Goal: Check status: Check status

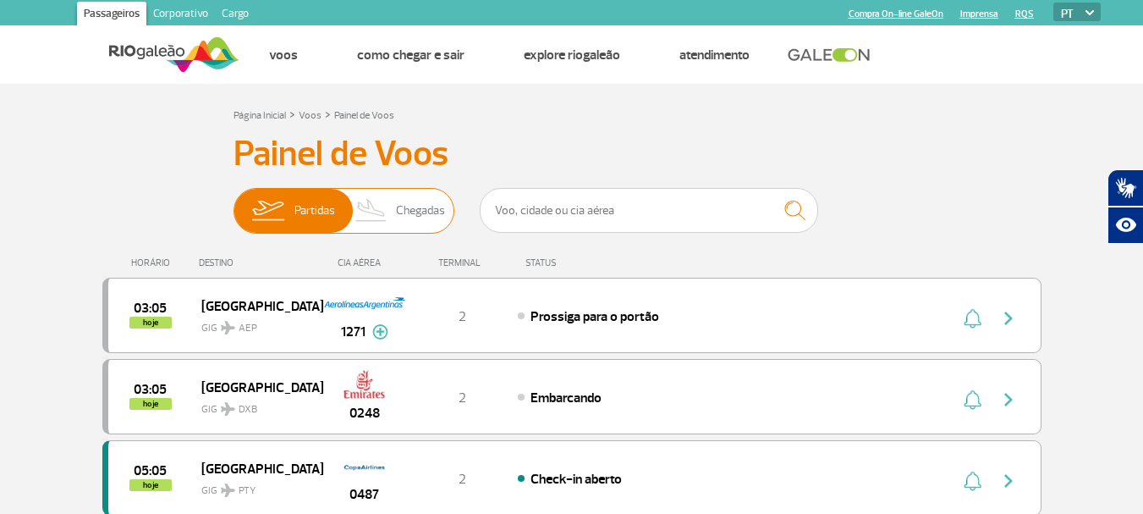
click at [425, 215] on span "Chegadas" at bounding box center [420, 211] width 49 height 44
click at [234, 202] on input "Partidas Chegadas" at bounding box center [234, 202] width 0 height 0
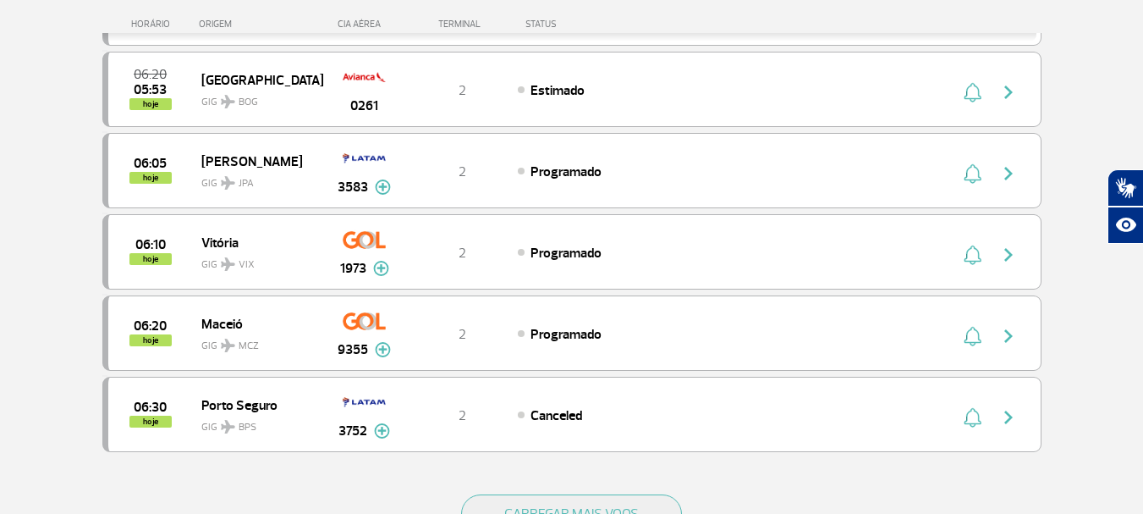
scroll to position [1607, 0]
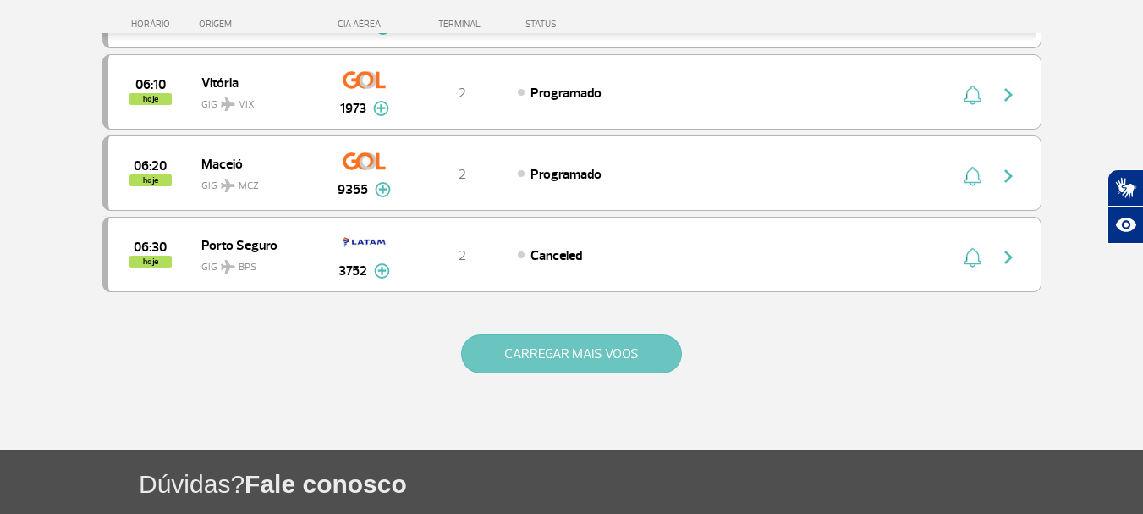
click at [585, 347] on button "CARREGAR MAIS VOOS" at bounding box center [571, 353] width 221 height 39
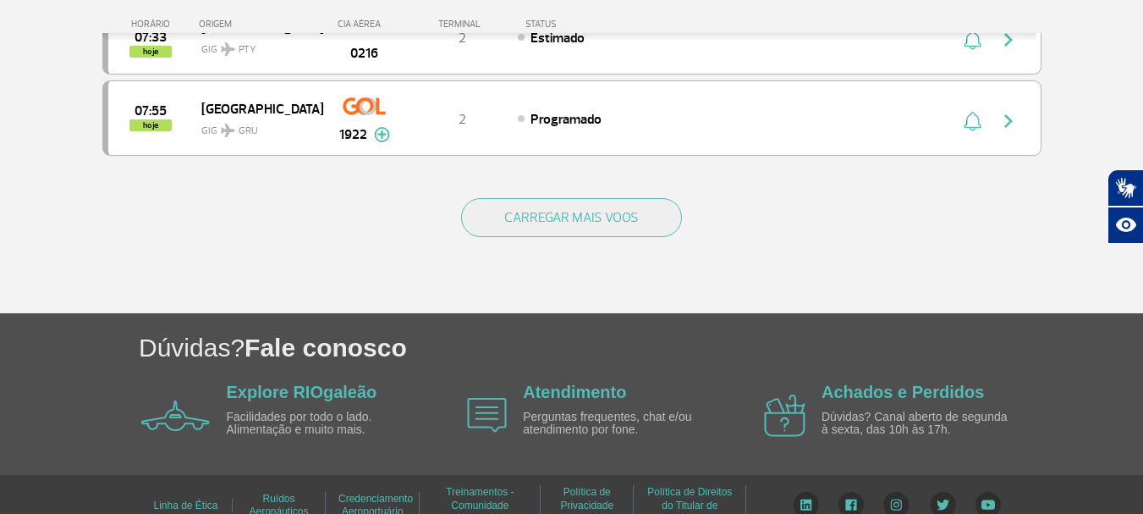
scroll to position [3391, 0]
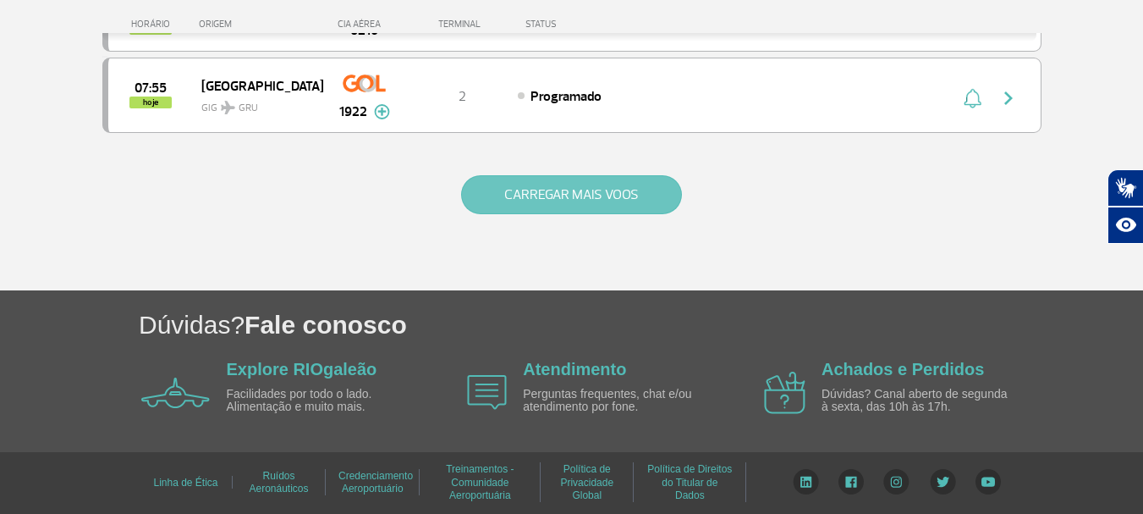
click at [525, 194] on button "CARREGAR MAIS VOOS" at bounding box center [571, 194] width 221 height 39
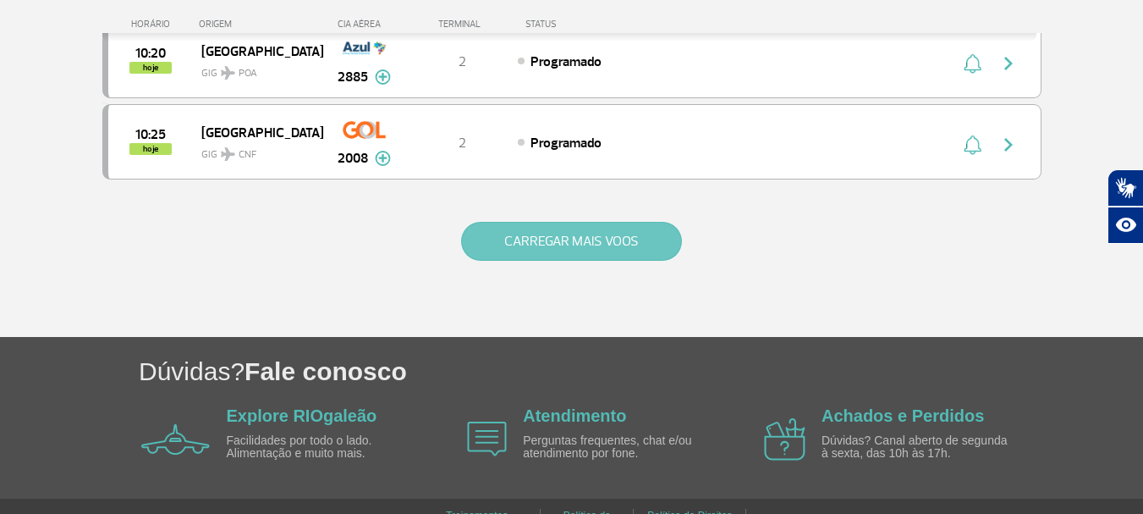
scroll to position [4998, 0]
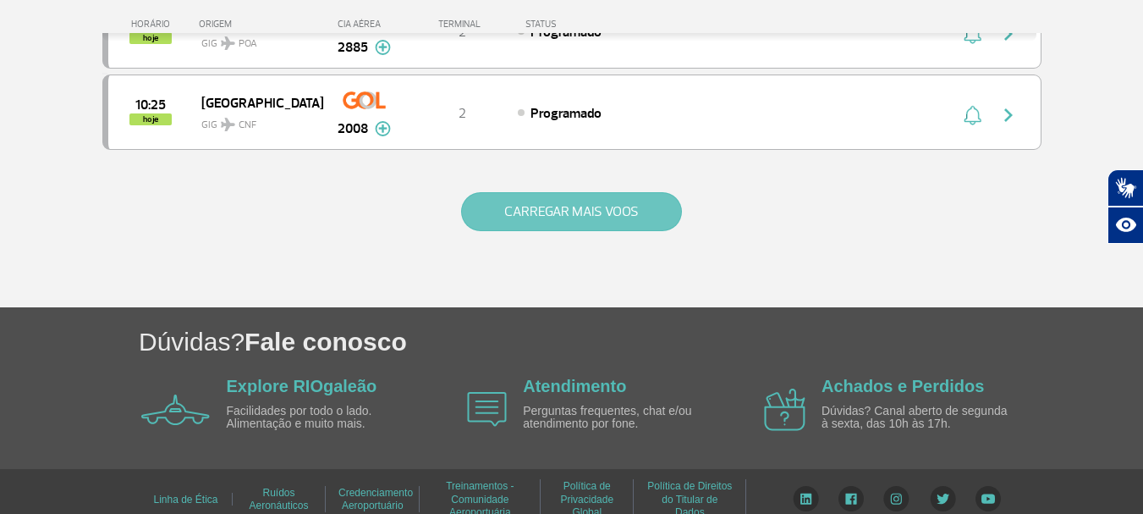
click at [554, 220] on button "CARREGAR MAIS VOOS" at bounding box center [571, 211] width 221 height 39
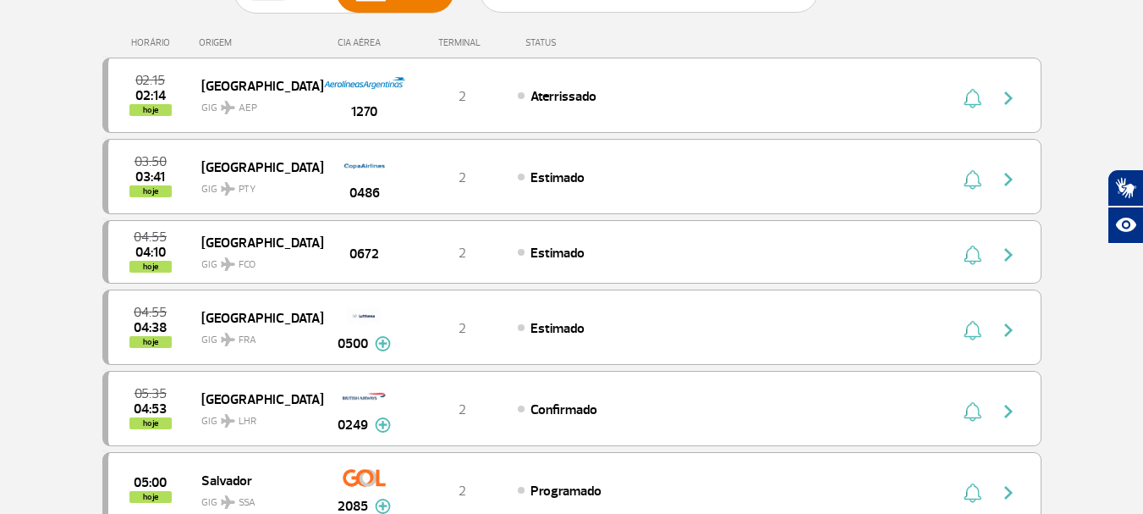
scroll to position [0, 0]
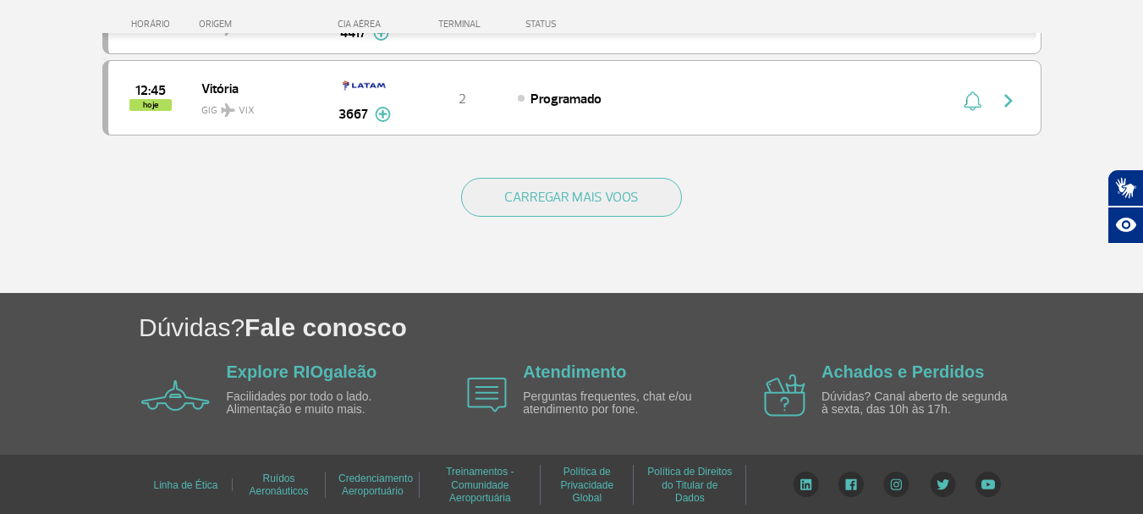
scroll to position [6640, 0]
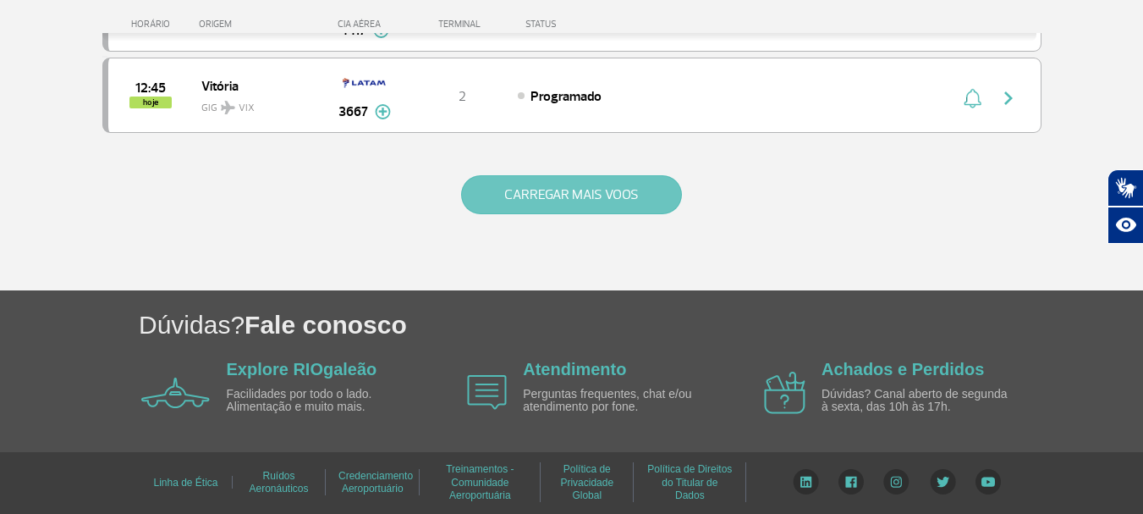
click at [591, 204] on button "CARREGAR MAIS VOOS" at bounding box center [571, 194] width 221 height 39
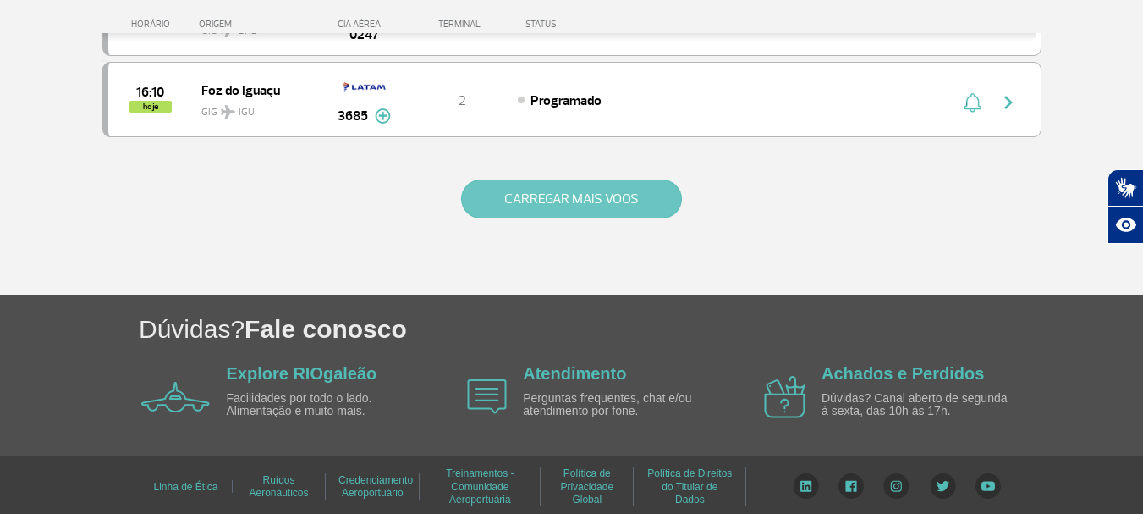
scroll to position [8264, 0]
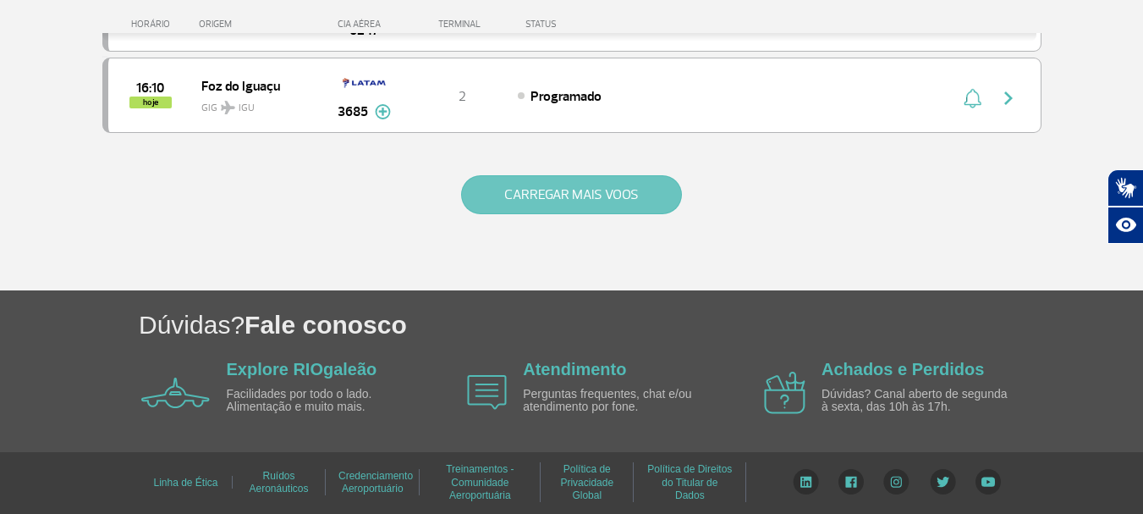
click at [580, 196] on button "CARREGAR MAIS VOOS" at bounding box center [571, 194] width 221 height 39
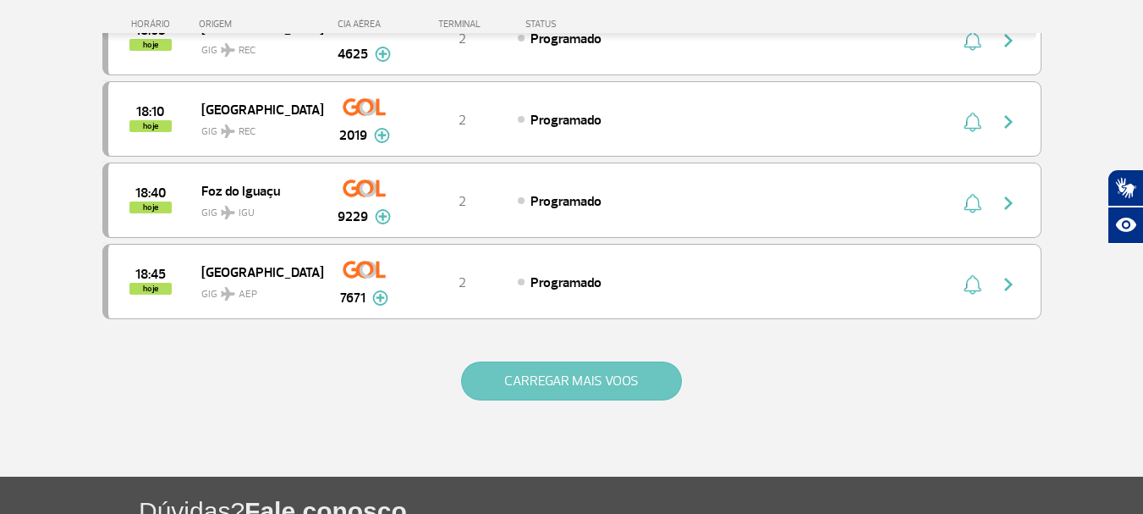
scroll to position [9871, 0]
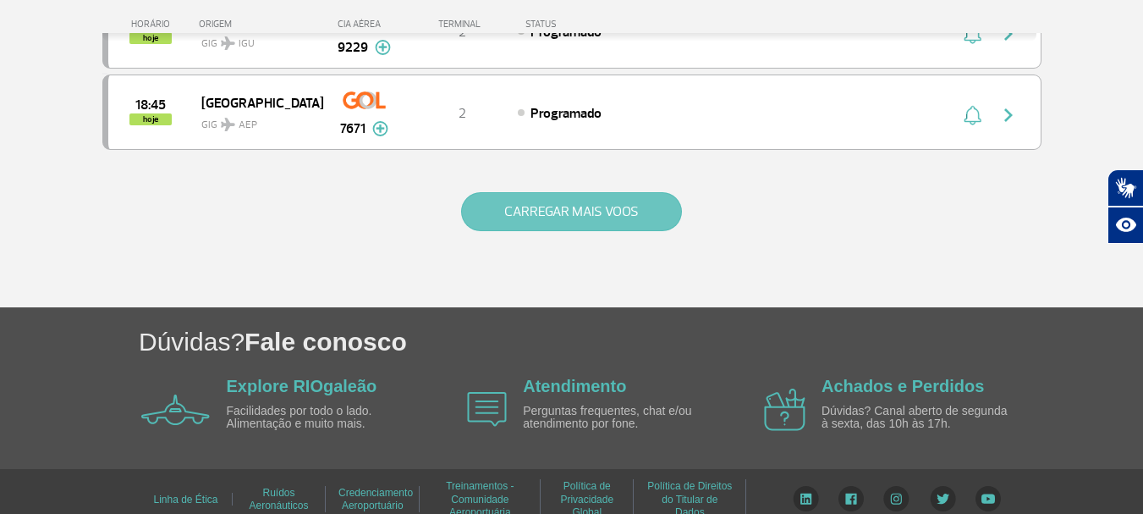
click at [554, 206] on button "CARREGAR MAIS VOOS" at bounding box center [571, 211] width 221 height 39
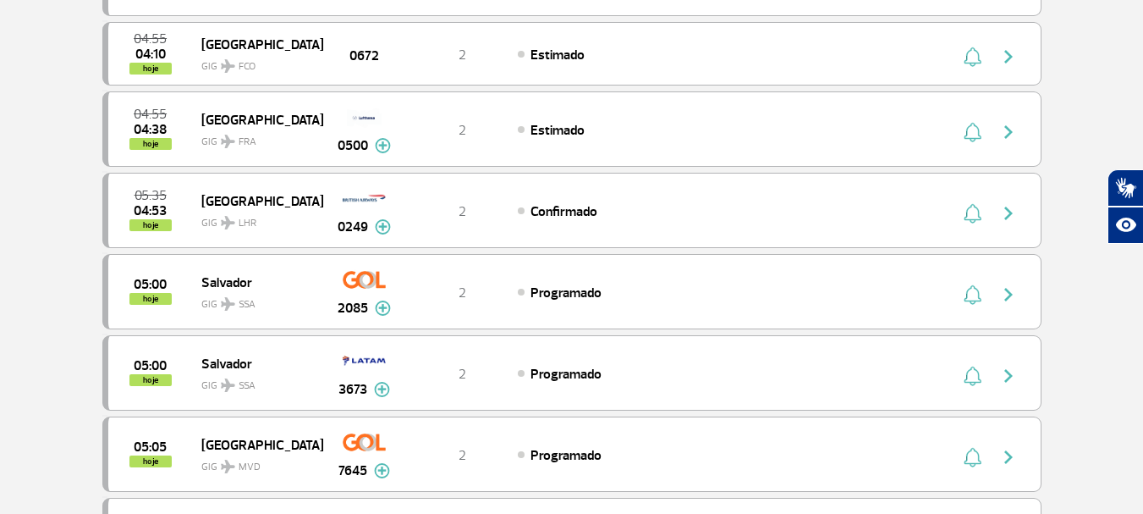
scroll to position [0, 0]
